Goal: Transaction & Acquisition: Purchase product/service

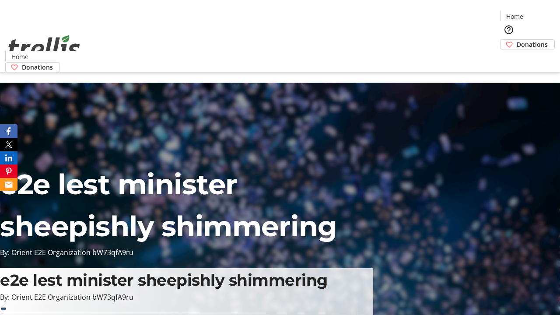
click at [517, 40] on span "Donations" at bounding box center [532, 44] width 31 height 9
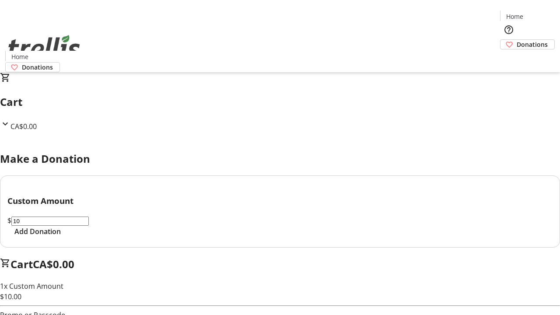
select select "CA"
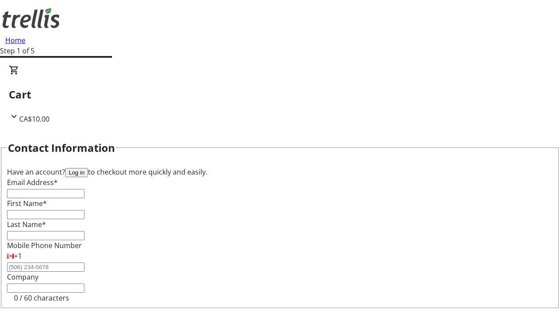
click at [88, 168] on button "Log in" at bounding box center [76, 172] width 23 height 9
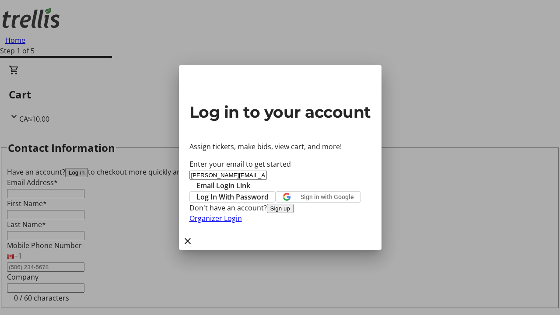
type input "[PERSON_NAME][EMAIL_ADDRESS][DOMAIN_NAME]"
click at [250, 180] on span "Email Login Link" at bounding box center [224, 185] width 54 height 11
